Goal: Information Seeking & Learning: Learn about a topic

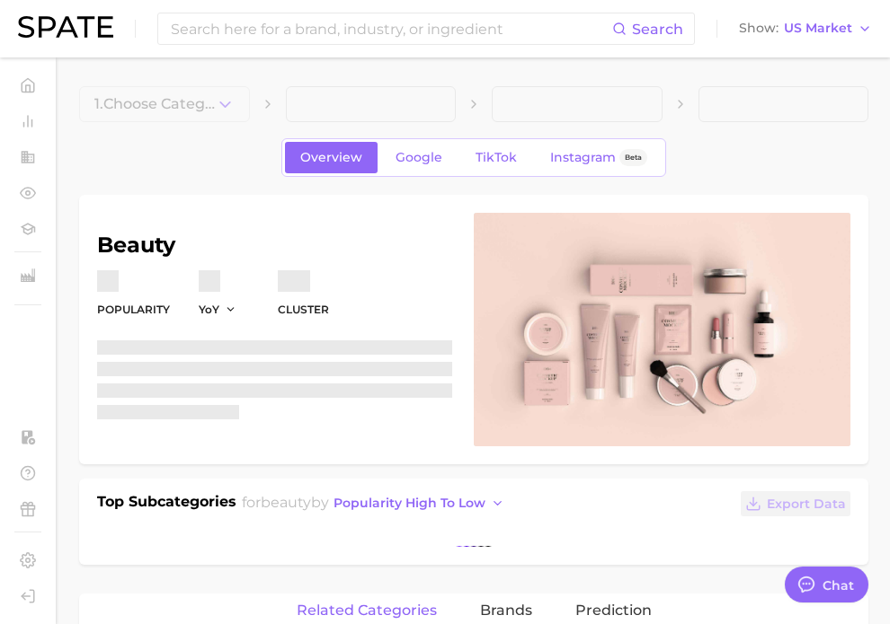
type textarea "x"
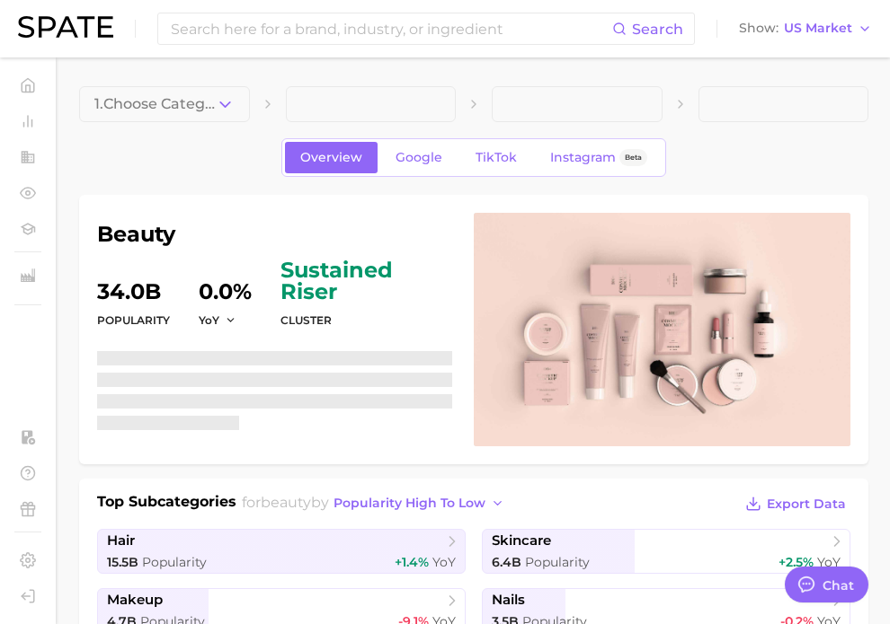
scroll to position [8720, 0]
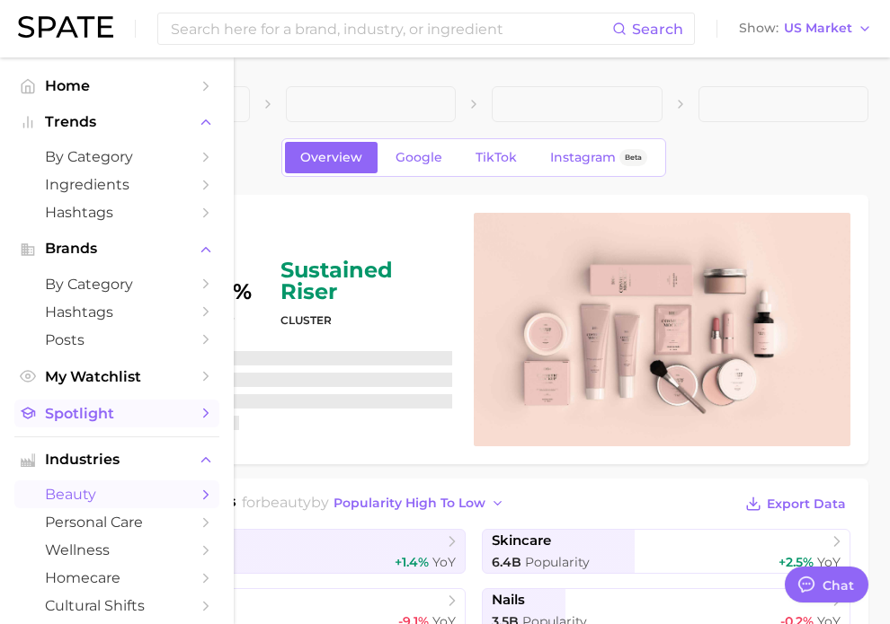
click at [102, 415] on span "Spotlight" at bounding box center [117, 413] width 144 height 17
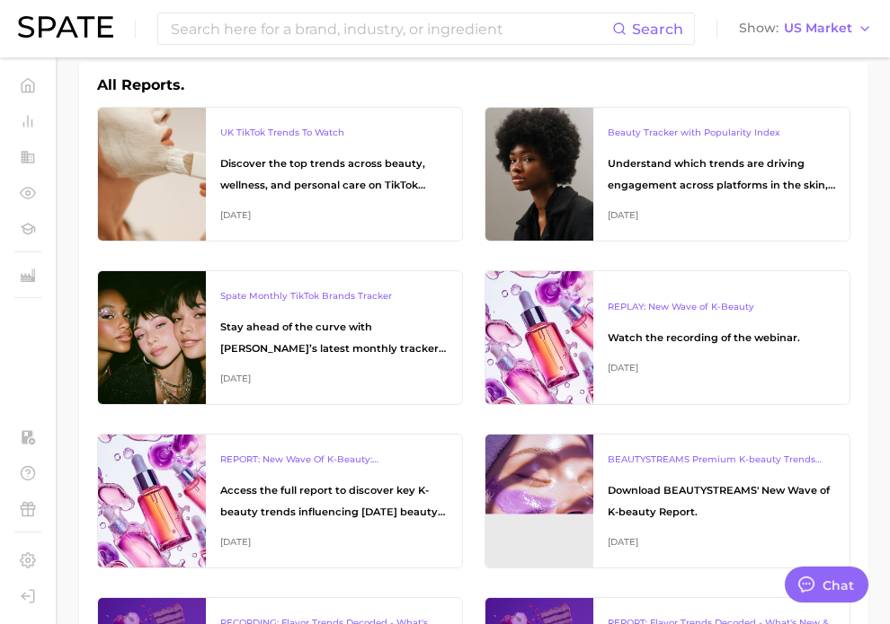
scroll to position [264, 0]
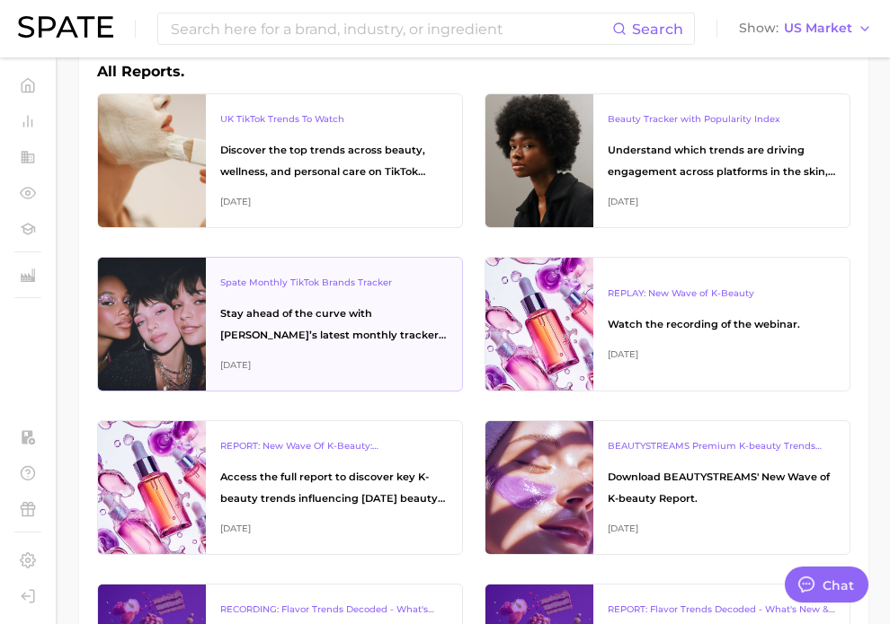
click at [371, 282] on div "Spate Monthly TikTok Brands Tracker" at bounding box center [333, 283] width 227 height 22
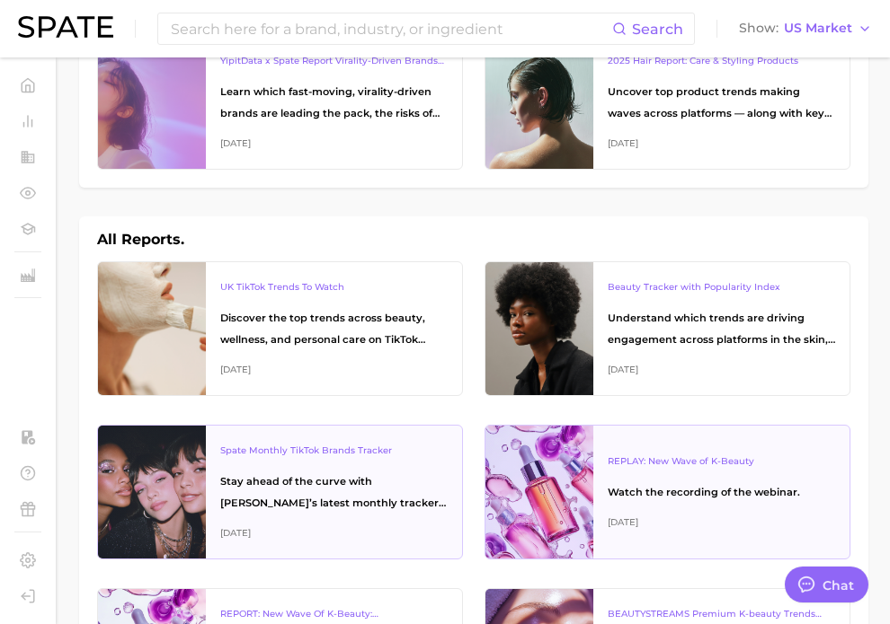
scroll to position [0, 0]
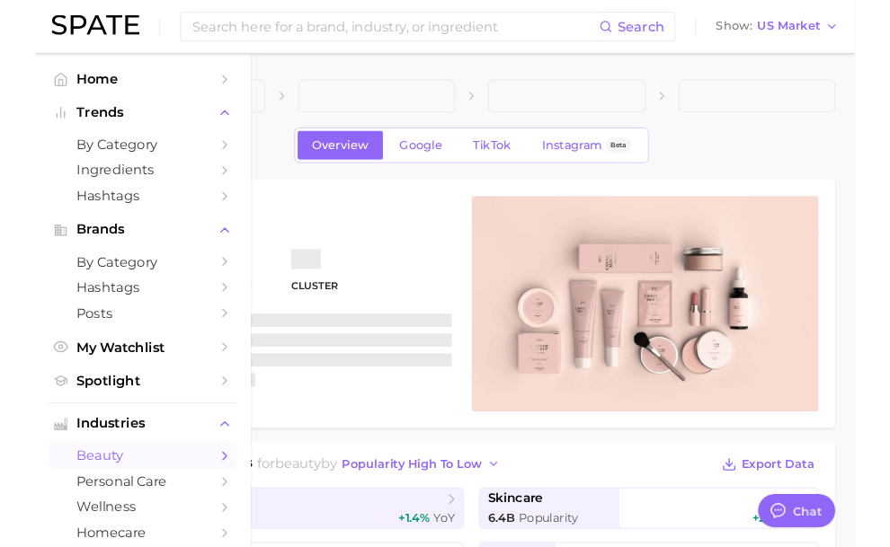
scroll to position [8751, 0]
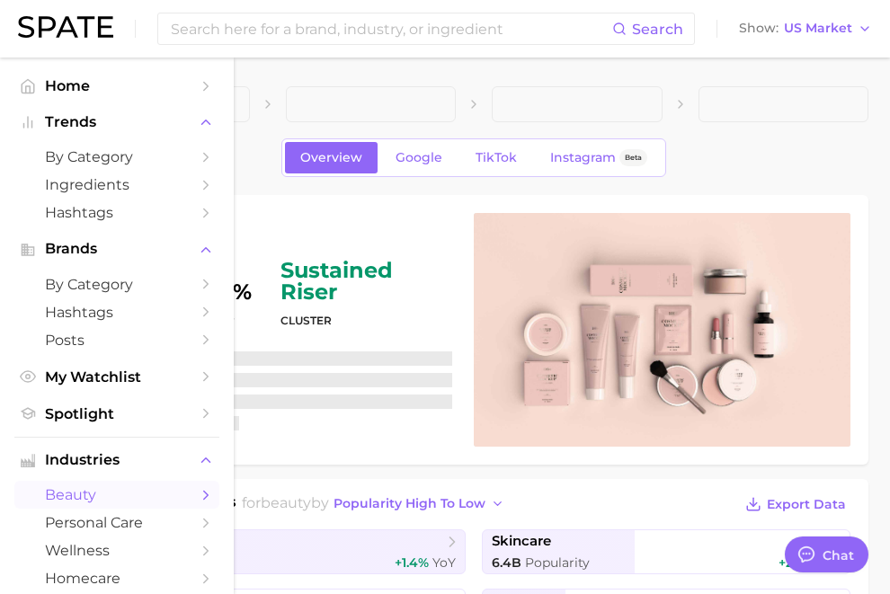
type textarea "x"
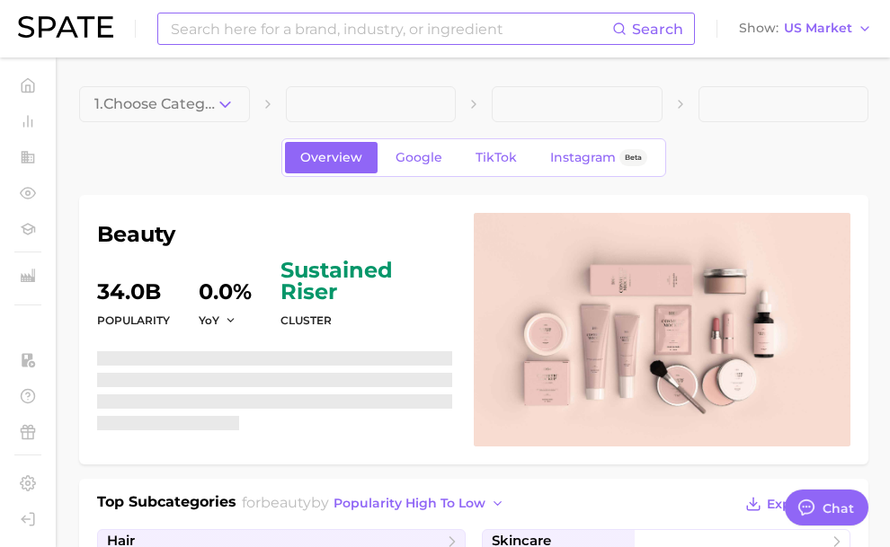
click at [217, 33] on input at bounding box center [390, 28] width 443 height 31
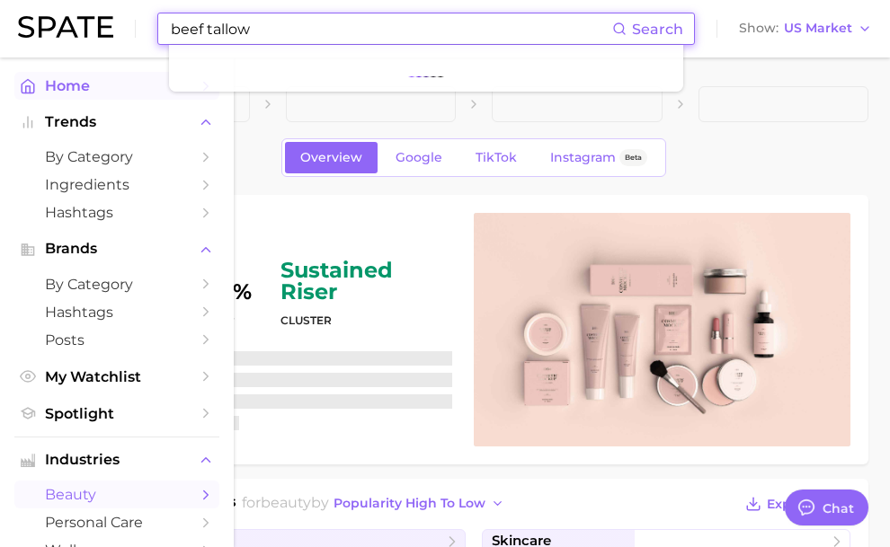
type input "beef tallow"
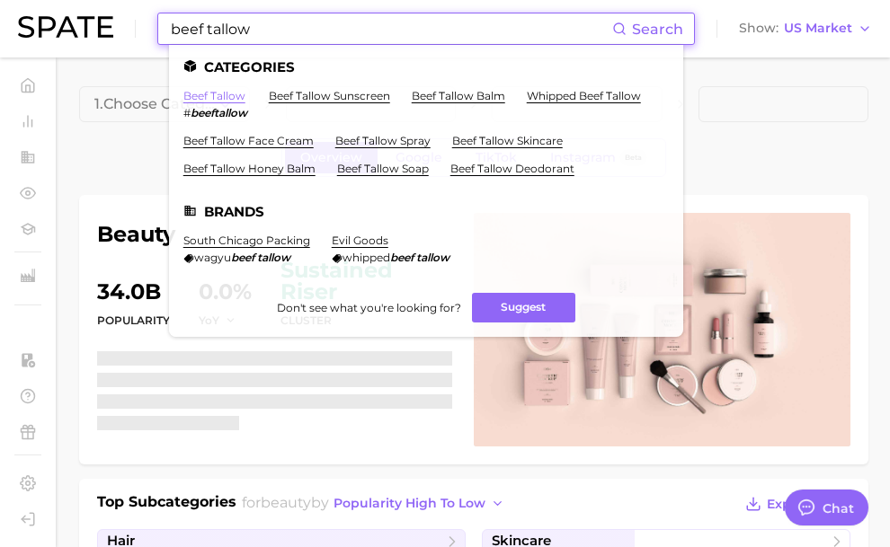
click at [229, 91] on link "beef tallow" at bounding box center [214, 95] width 62 height 13
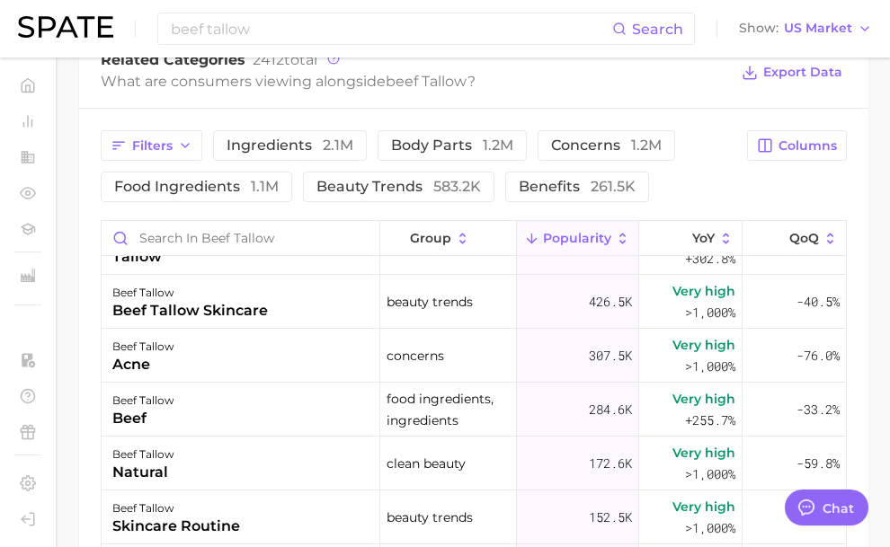
scroll to position [815, 0]
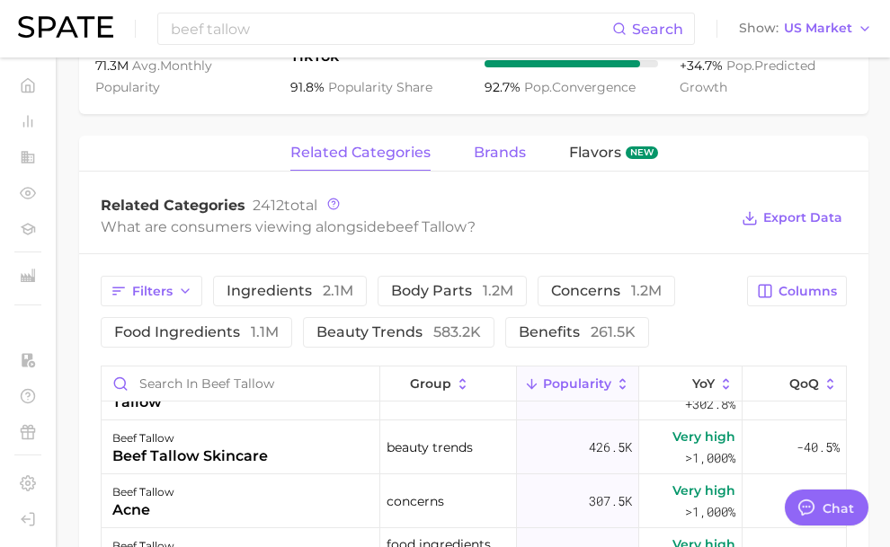
click at [514, 155] on span "brands" at bounding box center [500, 153] width 52 height 16
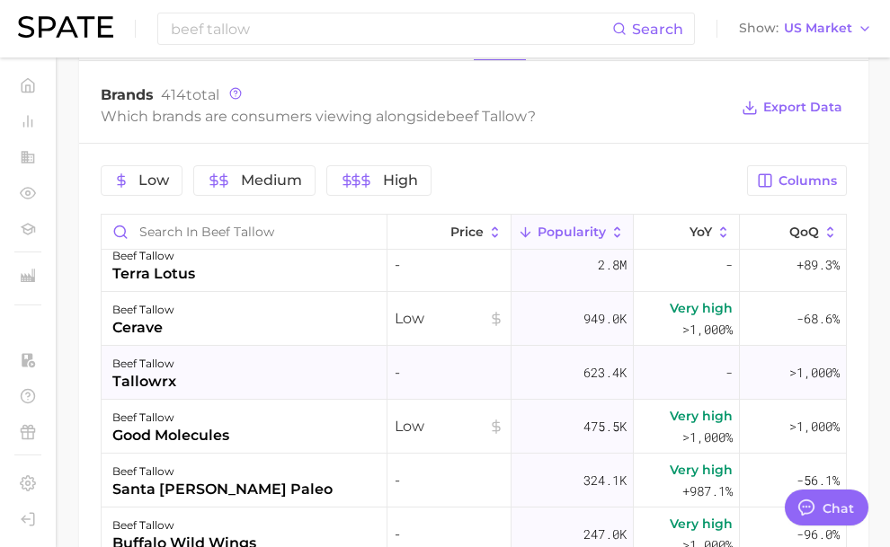
scroll to position [12, 0]
click at [334, 277] on div "beef tallow terra lotus" at bounding box center [245, 266] width 286 height 54
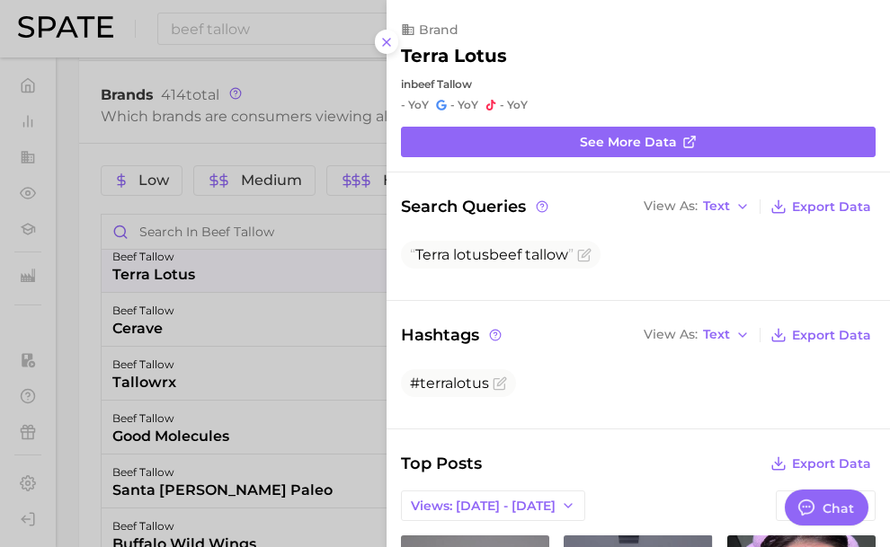
scroll to position [0, 0]
click at [296, 311] on div at bounding box center [445, 273] width 890 height 547
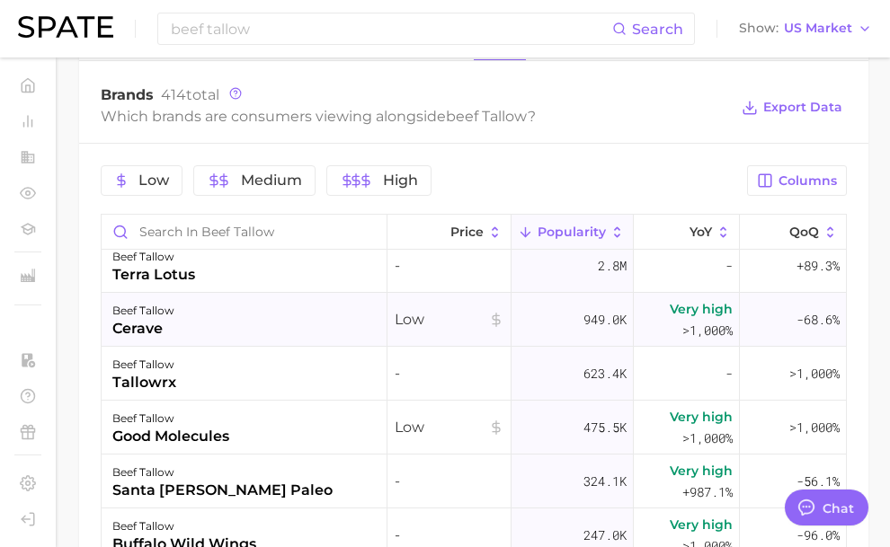
click at [276, 315] on div "beef tallow cerave" at bounding box center [245, 320] width 286 height 54
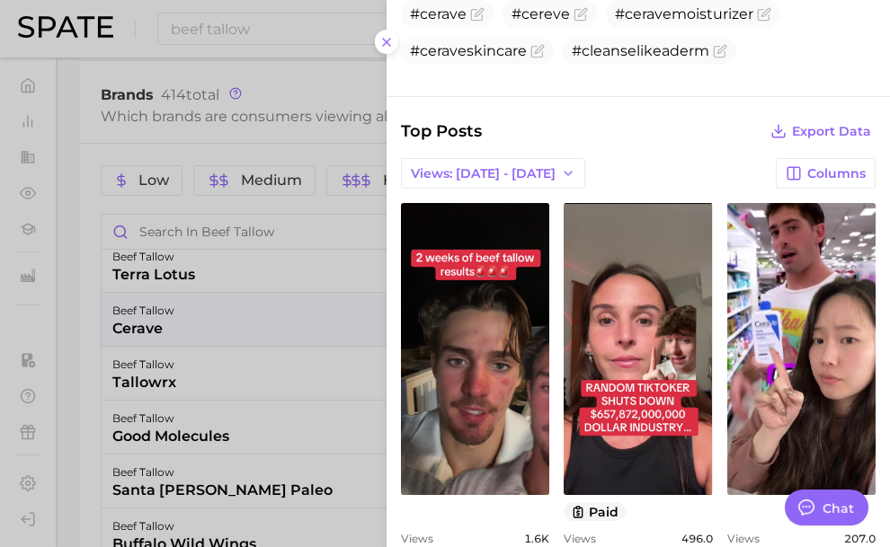
scroll to position [350, 0]
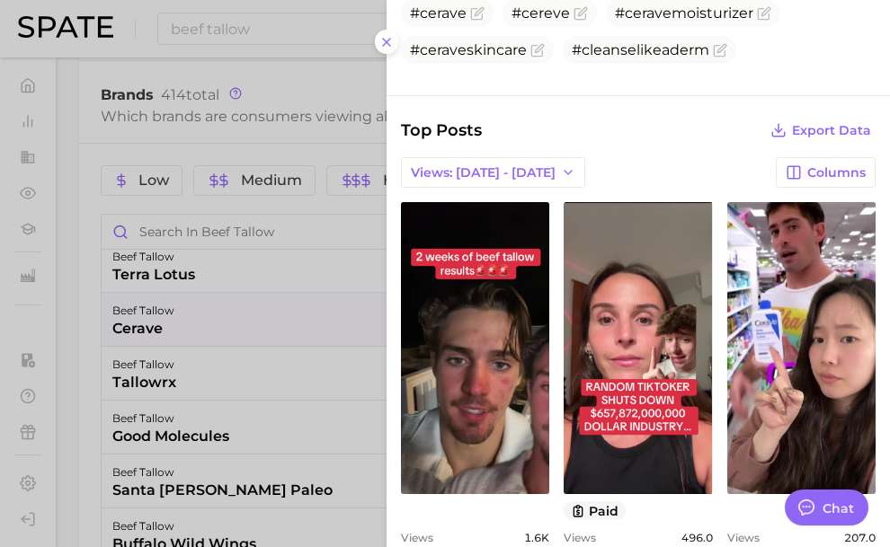
click at [244, 310] on div at bounding box center [445, 273] width 890 height 547
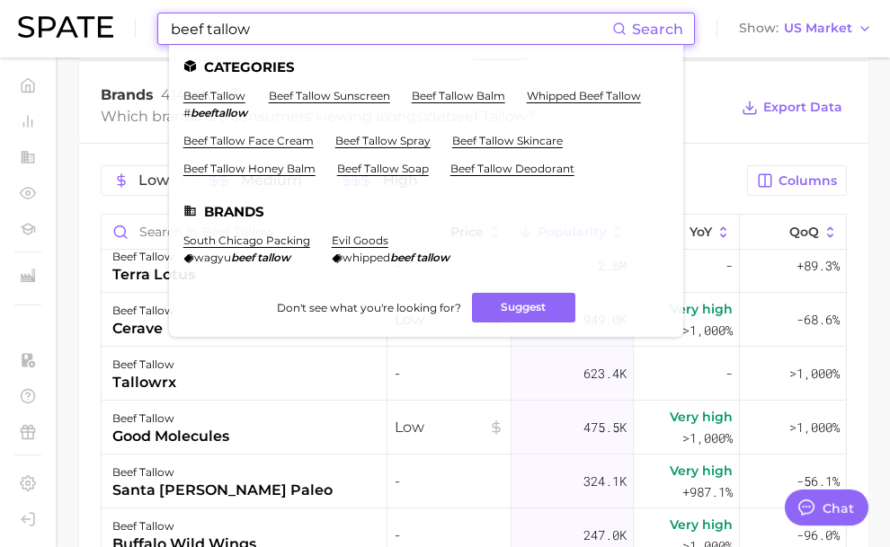
click at [213, 28] on input "beef tallow" at bounding box center [390, 28] width 443 height 31
drag, startPoint x: 251, startPoint y: 28, endPoint x: 93, endPoint y: 19, distance: 157.5
click at [93, 19] on div "beef tallow Search Categories beef tallow # beeftallow beef tallow sunscreen be…" at bounding box center [445, 29] width 854 height 58
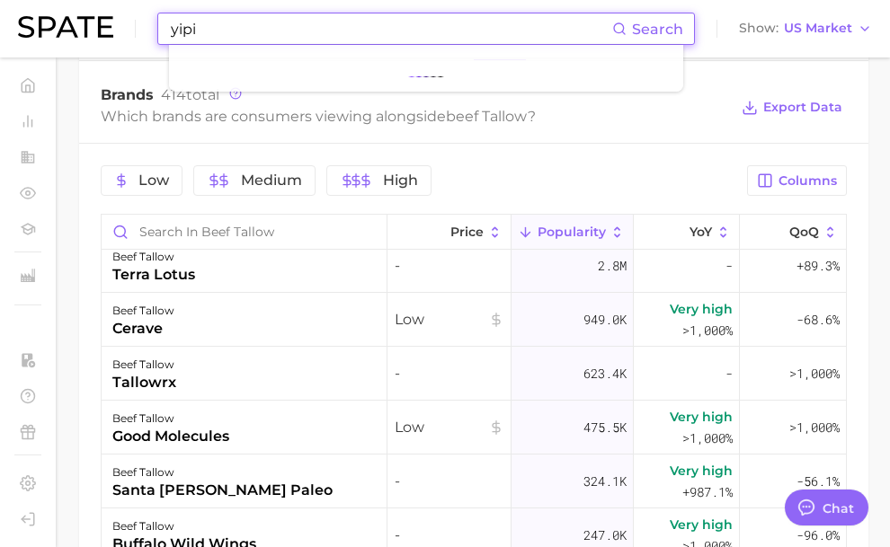
type input "yipit"
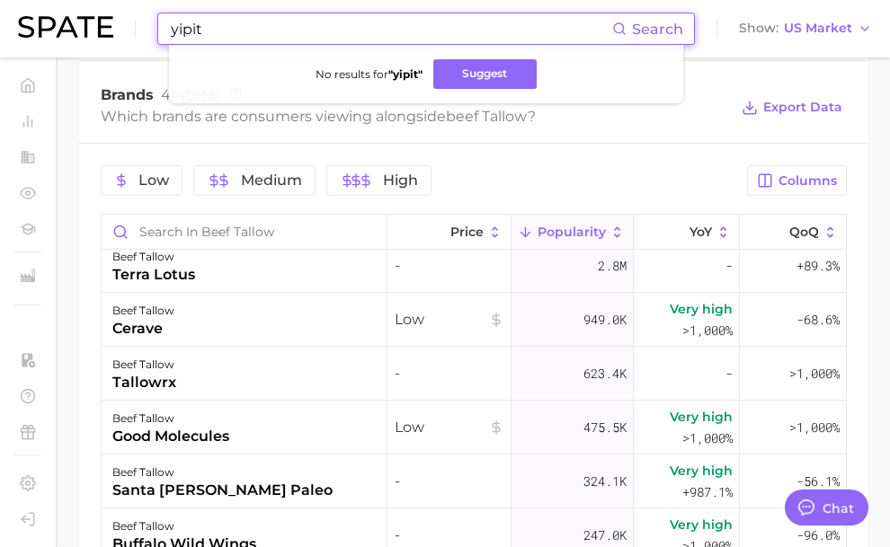
drag, startPoint x: 217, startPoint y: 31, endPoint x: 155, endPoint y: 31, distance: 62.0
click at [155, 31] on div "yipit Search No results for " yipit " Suggest Show US Market" at bounding box center [445, 29] width 854 height 58
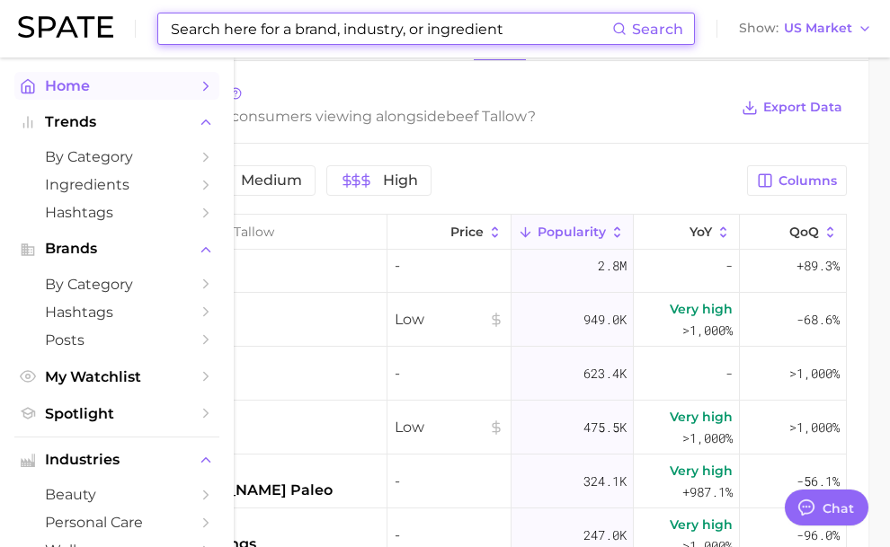
click at [17, 87] on link "Home" at bounding box center [116, 86] width 205 height 28
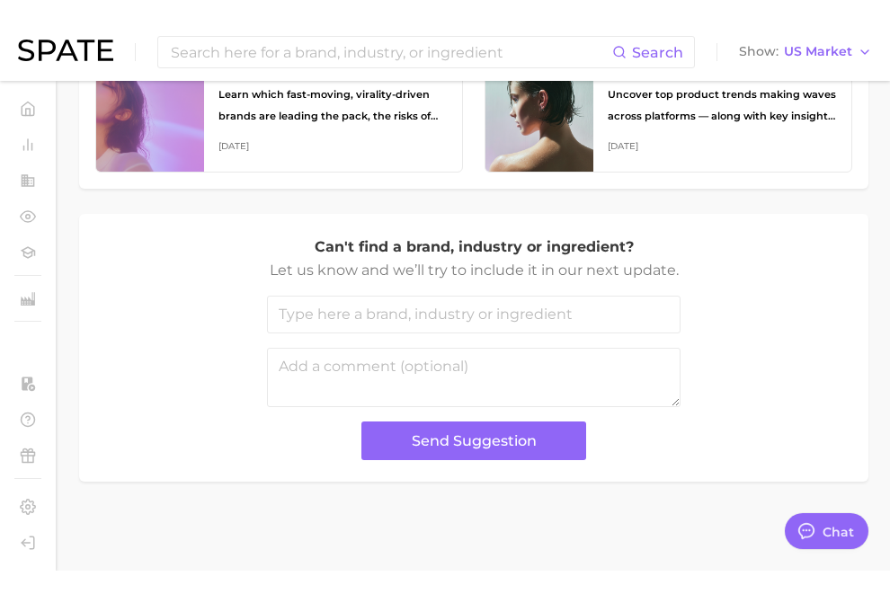
scroll to position [766, 0]
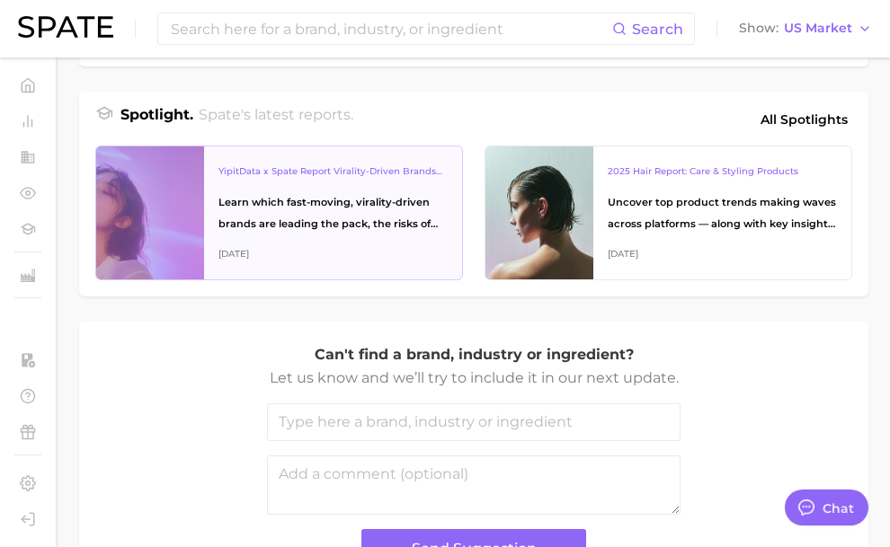
click at [302, 242] on div "YipitData x Spate Report Virality-Driven Brands Are Taking a Slice of the Beaut…" at bounding box center [333, 212] width 258 height 133
type textarea "x"
